Goal: Task Accomplishment & Management: Complete application form

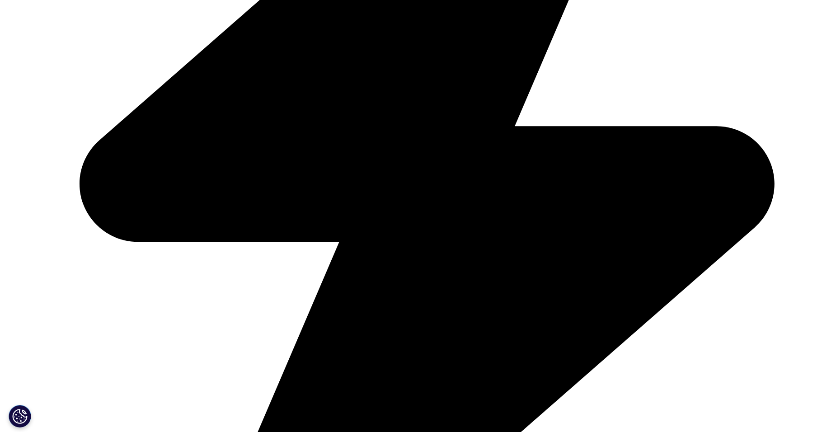
scroll to position [1485, 0]
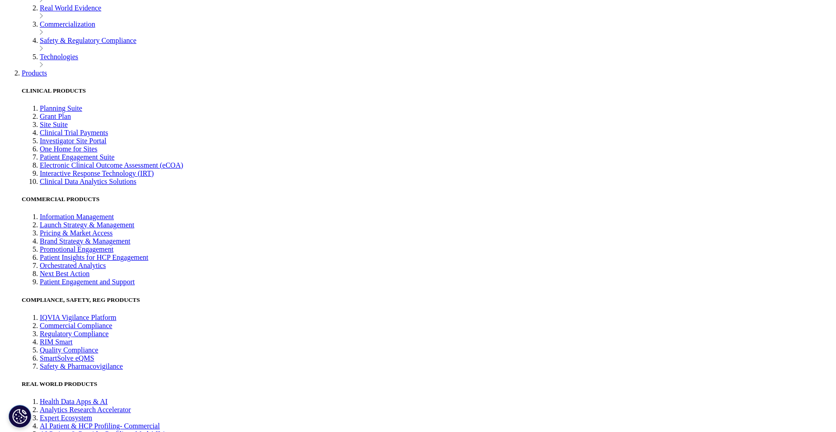
scroll to position [2162, 0]
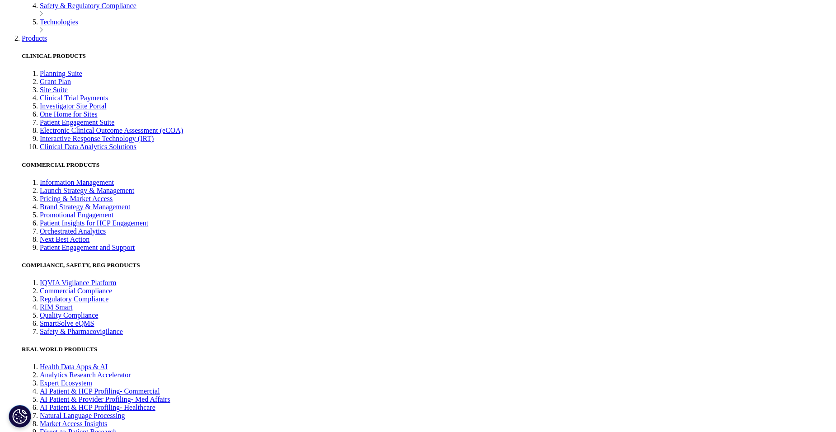
type input "Andrés A."
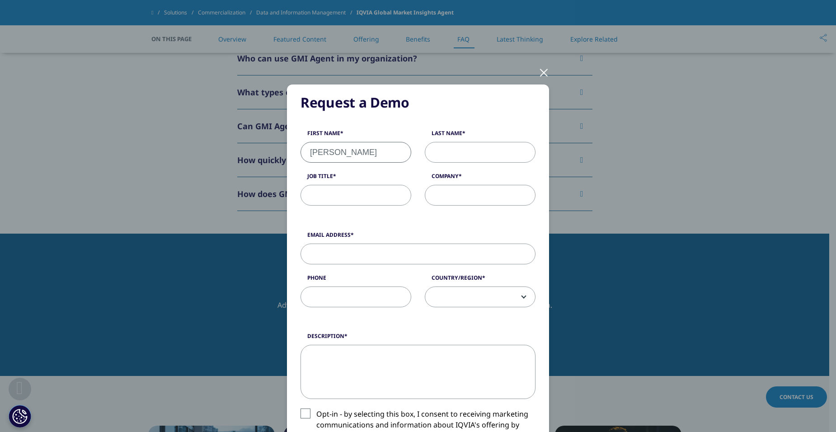
select select "Uruguay"
click at [346, 158] on input "Andrés A." at bounding box center [356, 152] width 111 height 21
type input "Andrés"
type input "Azzarini"
type input "Jefe de BI"
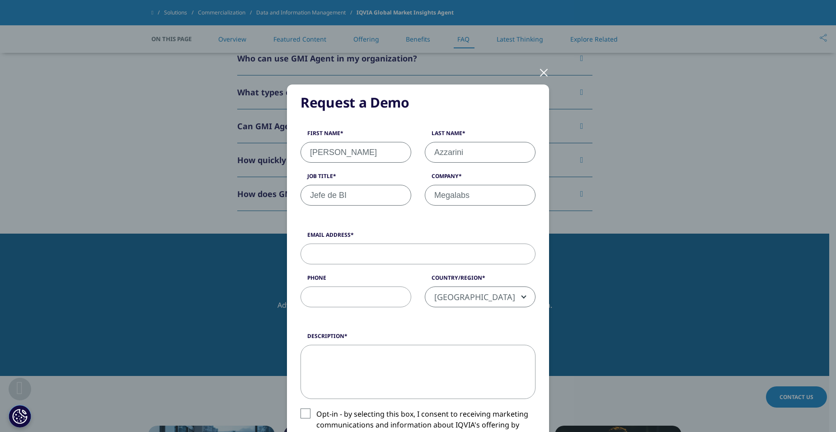
type input "Megalabs"
type input "aazzarini@megalabs.global"
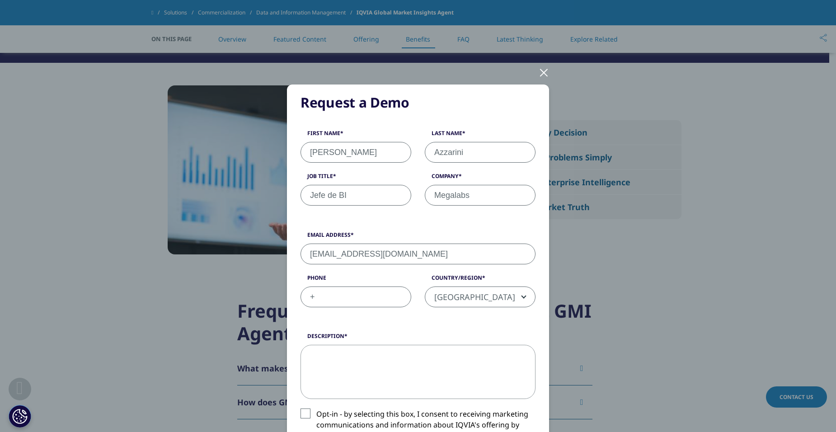
scroll to position [1406, 0]
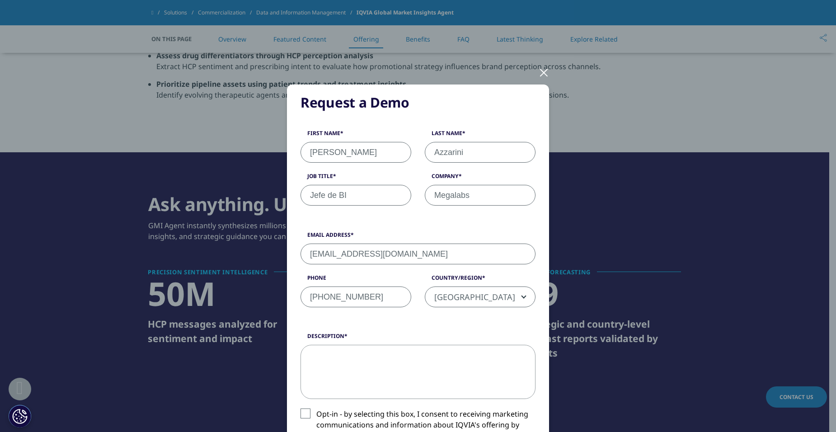
type input "+59893641320"
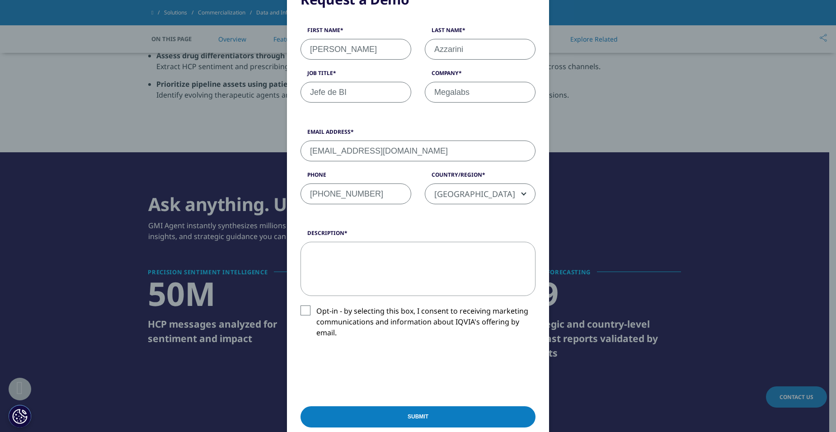
scroll to position [136, 0]
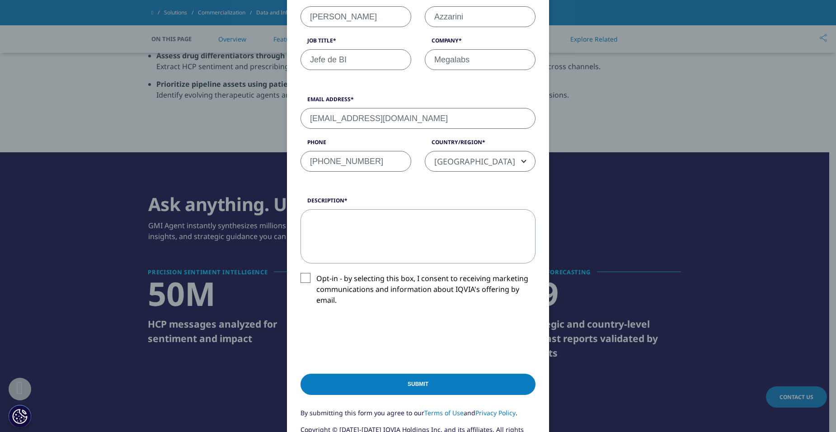
click at [308, 278] on label "Opt-in - by selecting this box, I consent to receiving marketing communications…" at bounding box center [418, 292] width 235 height 38
click at [316, 273] on input "Opt-in - by selecting this box, I consent to receiving marketing communications…" at bounding box center [316, 273] width 0 height 0
click at [433, 387] on input "Submit" at bounding box center [418, 384] width 235 height 21
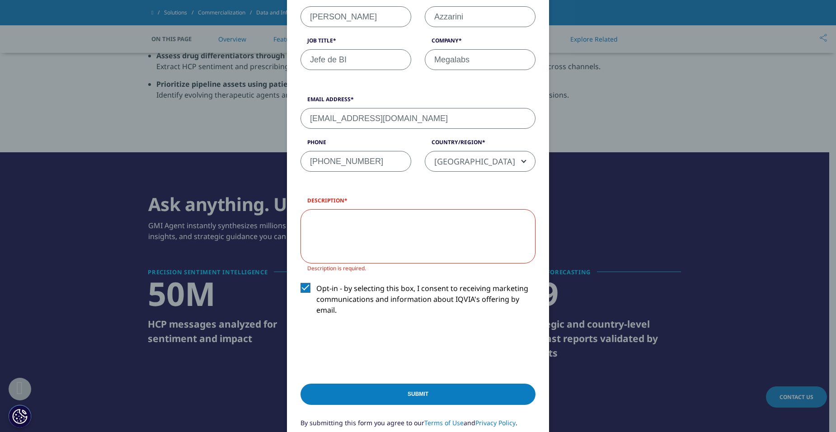
click at [374, 235] on textarea "Description" at bounding box center [418, 236] width 235 height 54
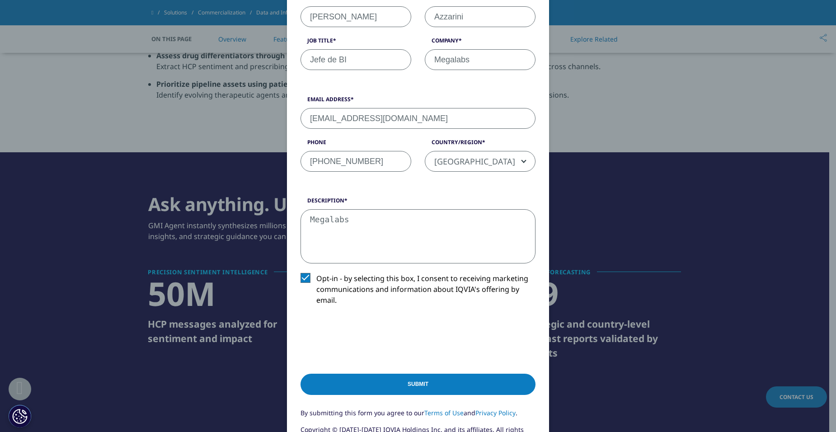
type textarea "Megalabs"
click at [429, 379] on input "Submit" at bounding box center [418, 384] width 235 height 21
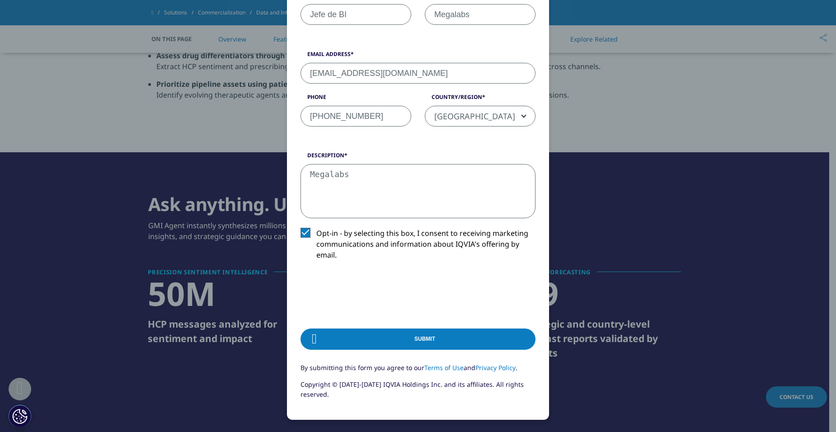
scroll to position [0, 0]
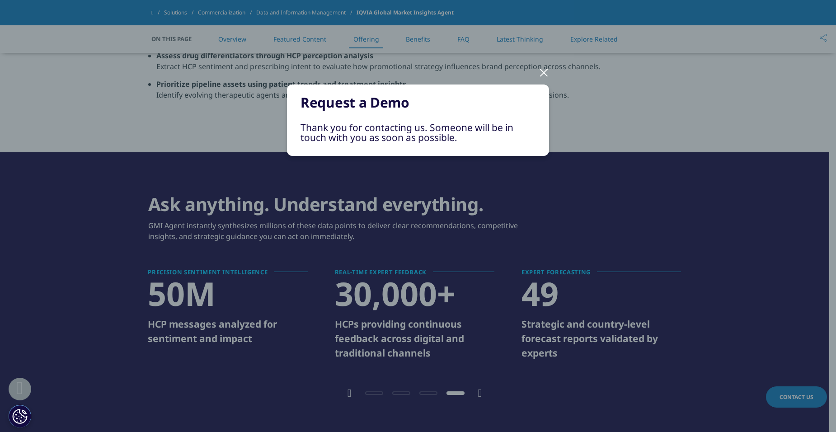
click at [546, 73] on div at bounding box center [544, 72] width 10 height 25
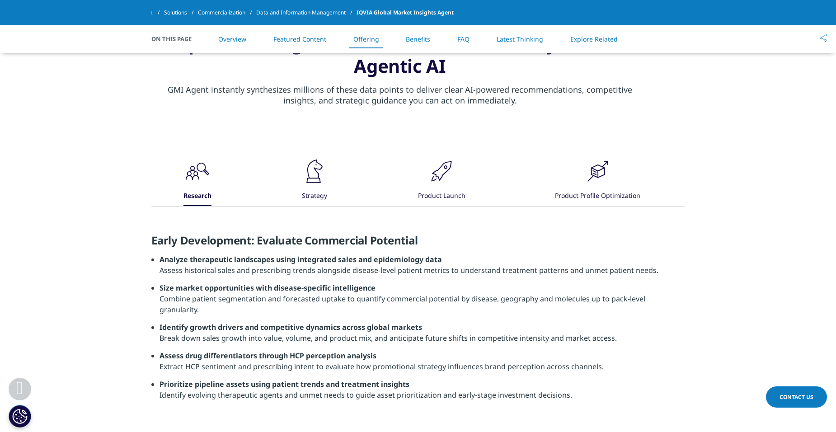
scroll to position [1090, 0]
